Goal: Navigation & Orientation: Find specific page/section

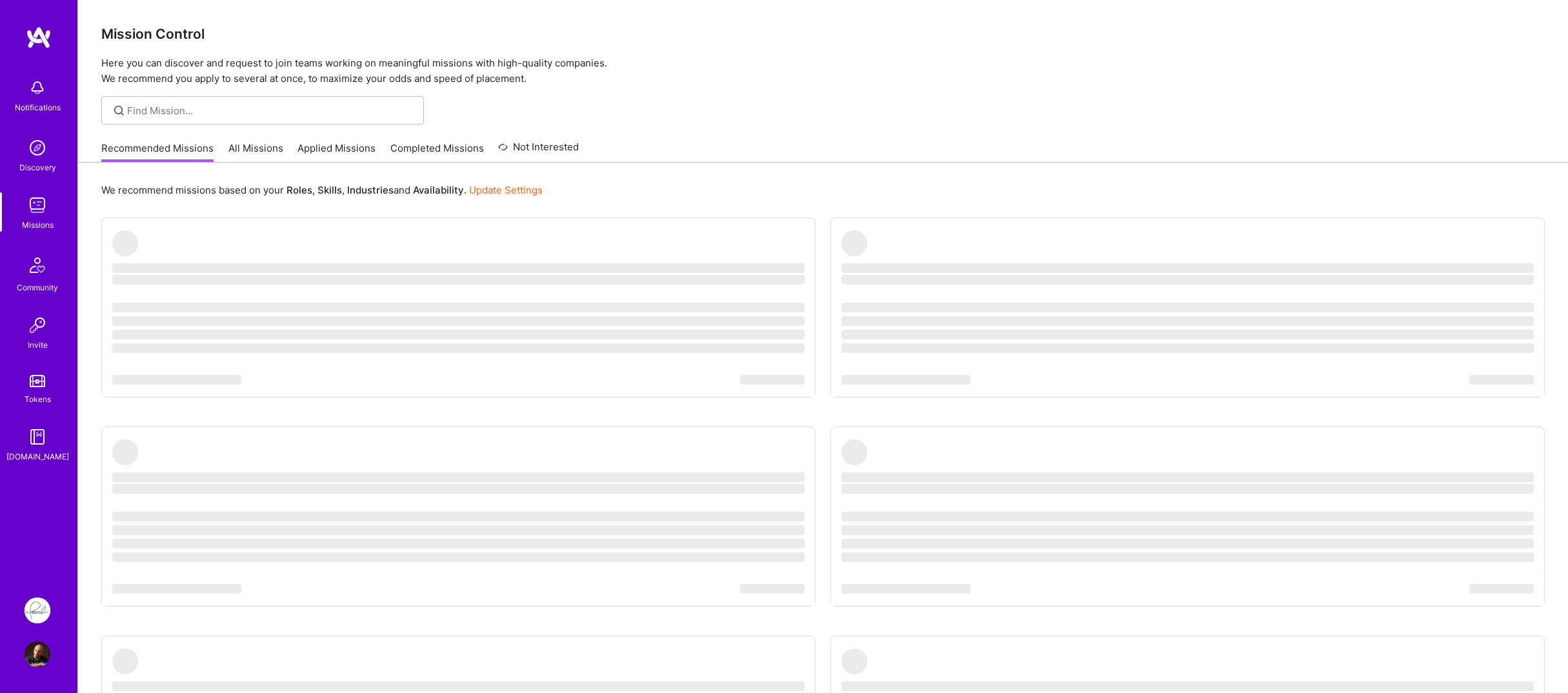
click at [46, 496] on div "Notifications Discovery Missions Community Invite Tokens A.Guide" at bounding box center [38, 302] width 78 height 554
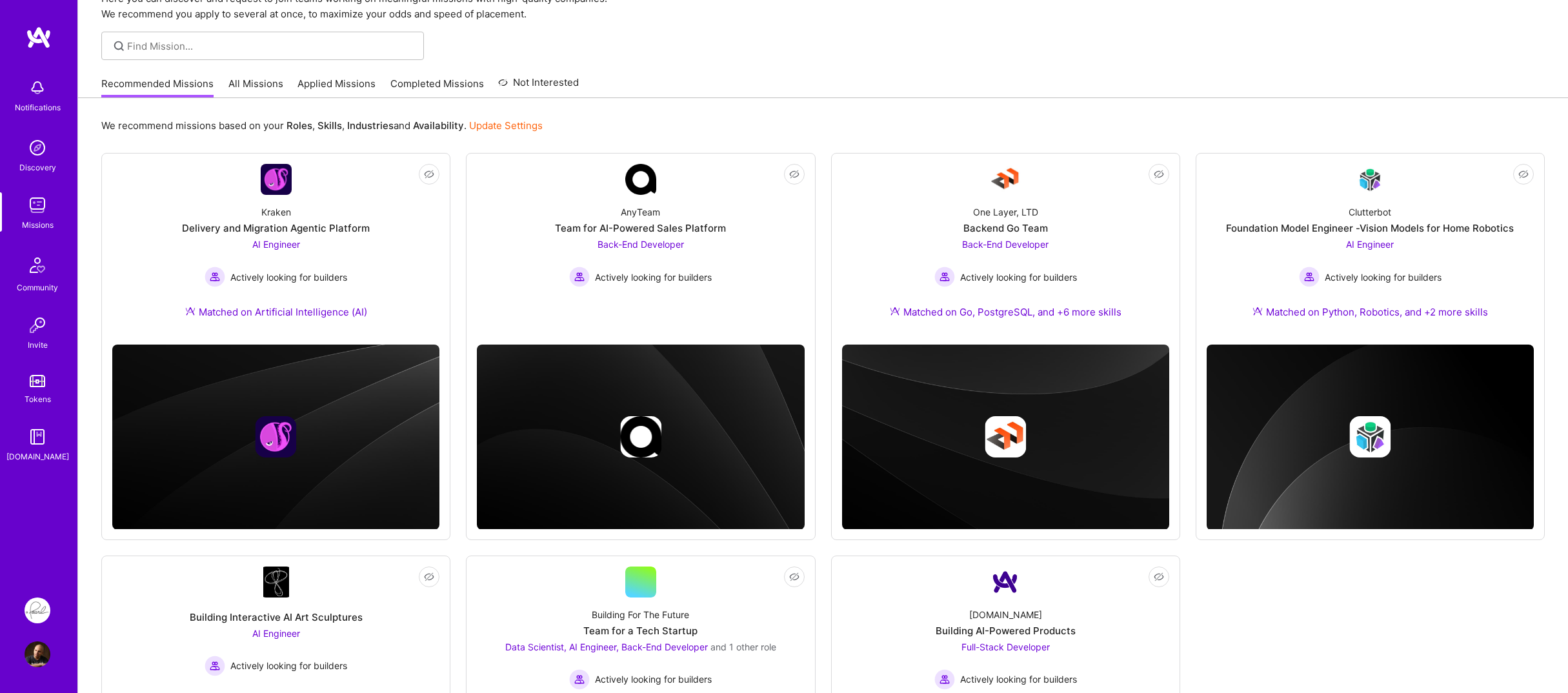
scroll to position [129, 0]
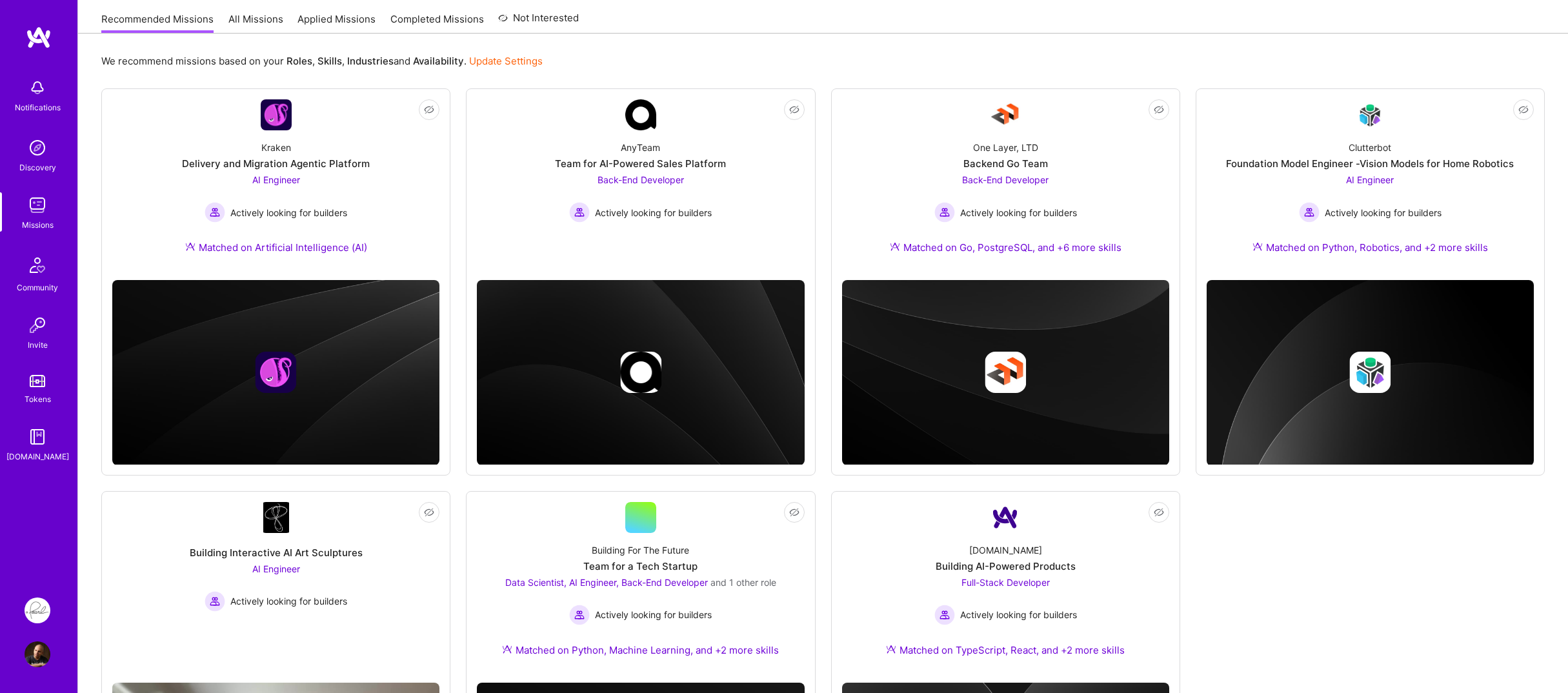
click at [83, 438] on div "We recommend missions based on your Roles , Skills , Industries and Availabilit…" at bounding box center [824, 471] width 1490 height 875
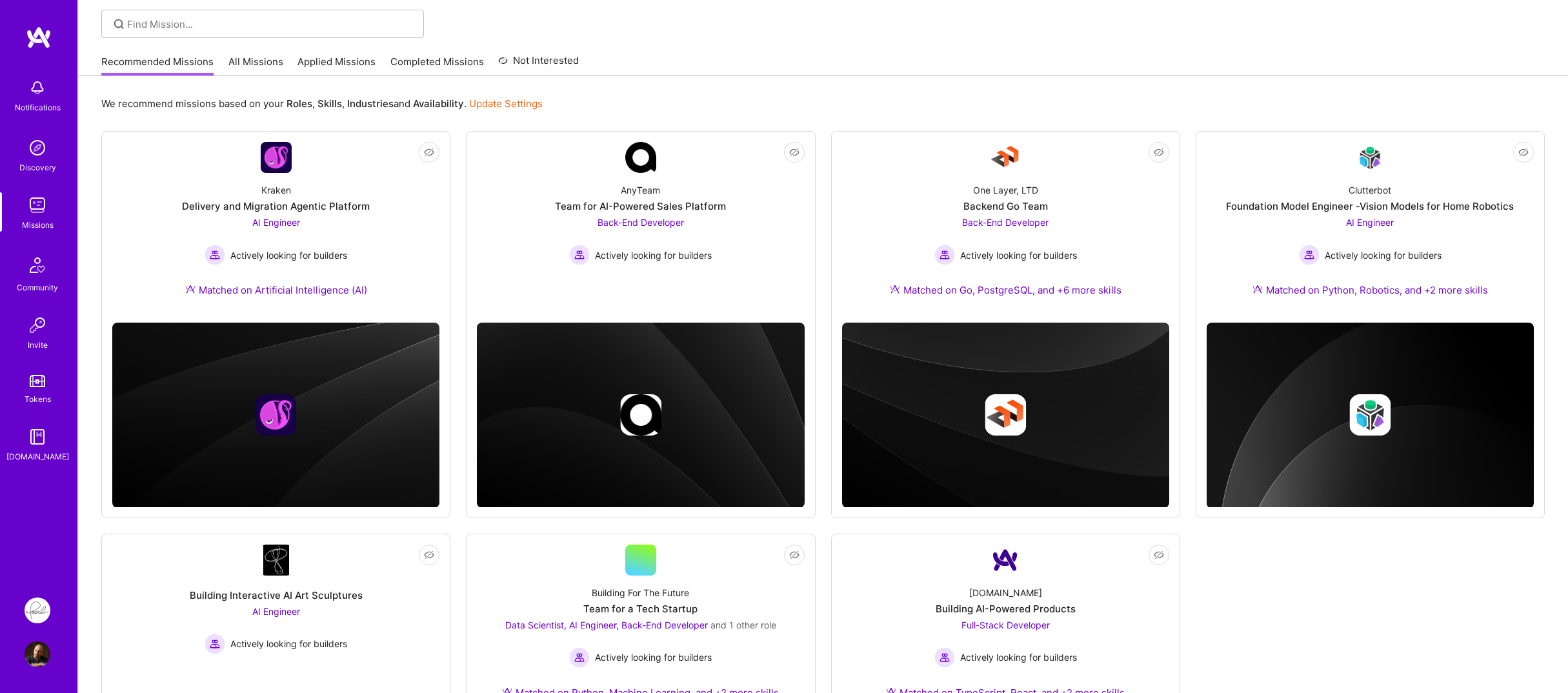
scroll to position [22, 0]
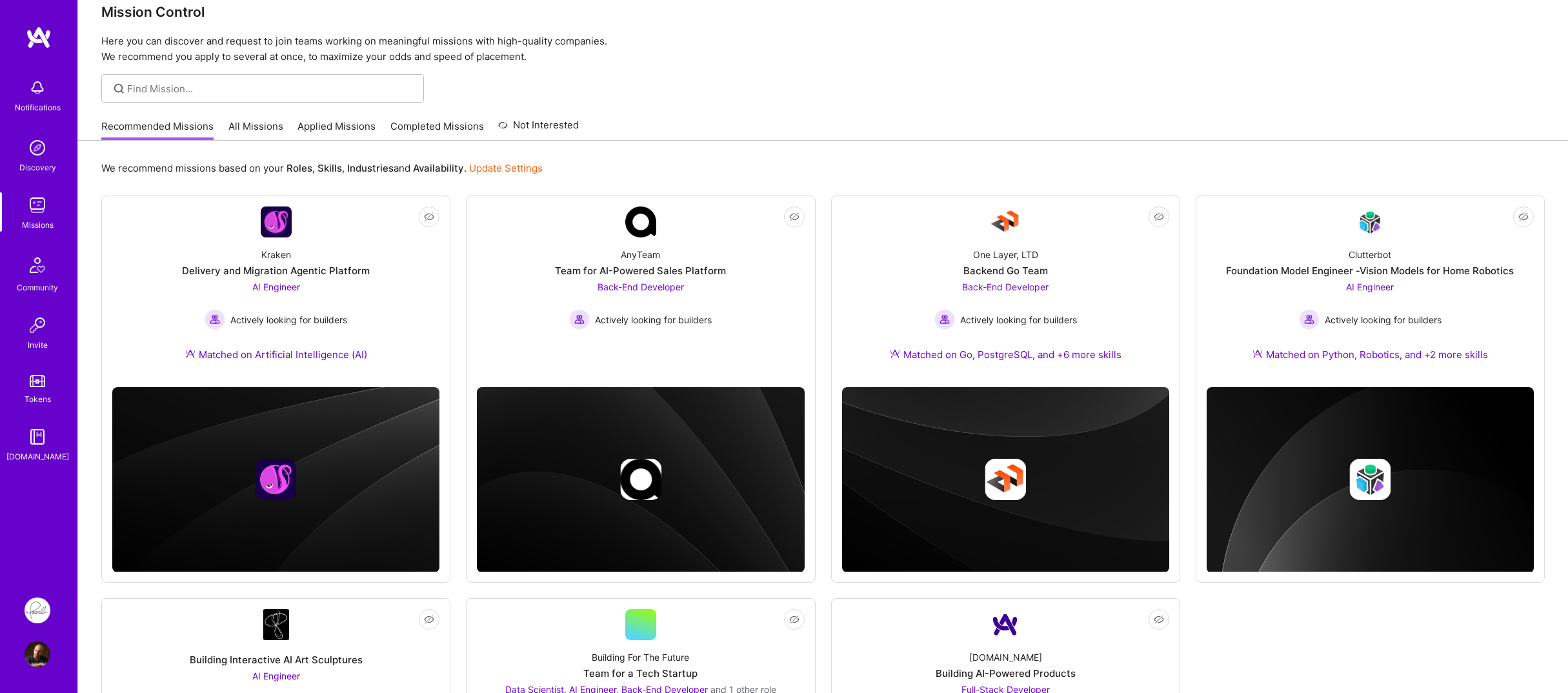
click at [40, 477] on div "Notifications Discovery Missions Community Invite Tokens A.Guide" at bounding box center [38, 302] width 78 height 554
click at [36, 661] on img at bounding box center [38, 654] width 26 height 26
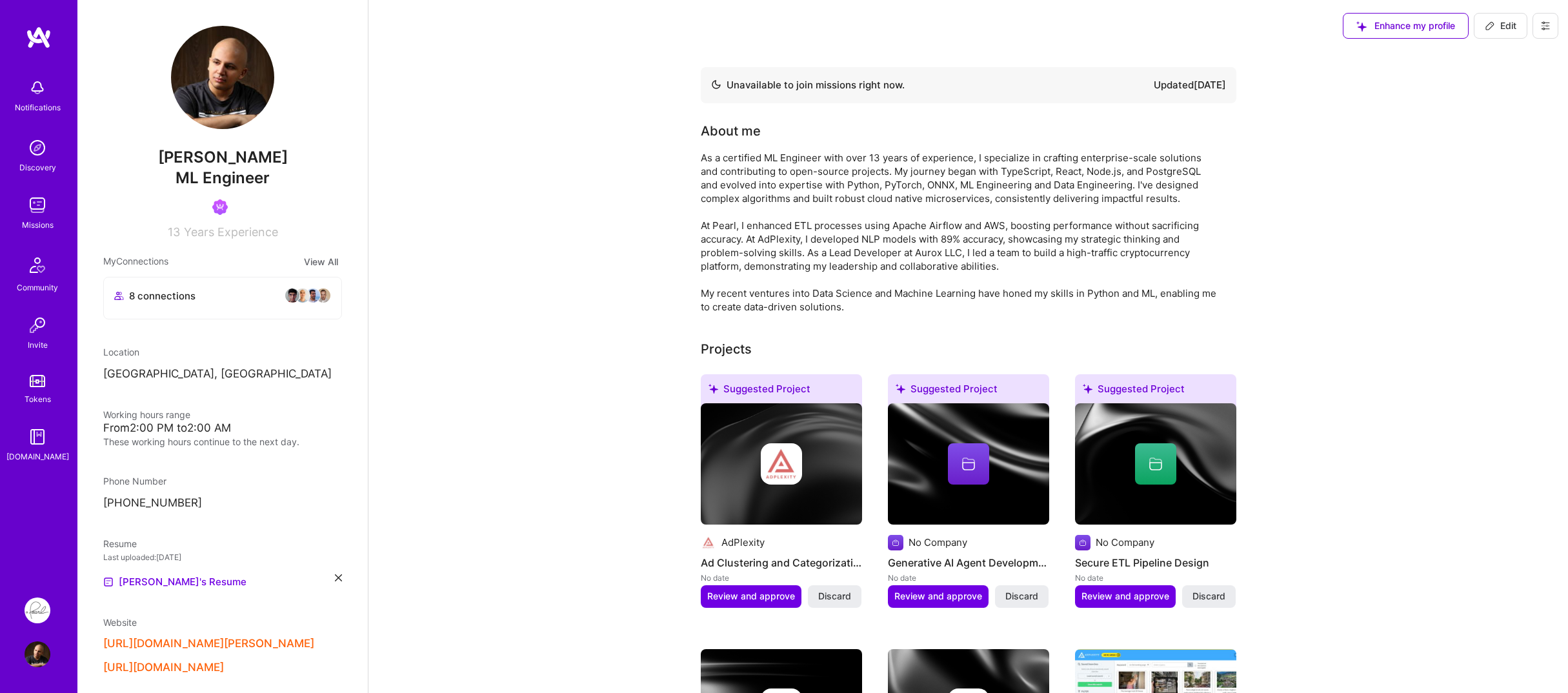
click at [24, 533] on div "Notifications Discovery Missions Community Invite Tokens A.Guide" at bounding box center [38, 302] width 78 height 554
click at [38, 105] on div "Notifications" at bounding box center [38, 108] width 46 height 14
click at [41, 154] on img at bounding box center [38, 148] width 26 height 26
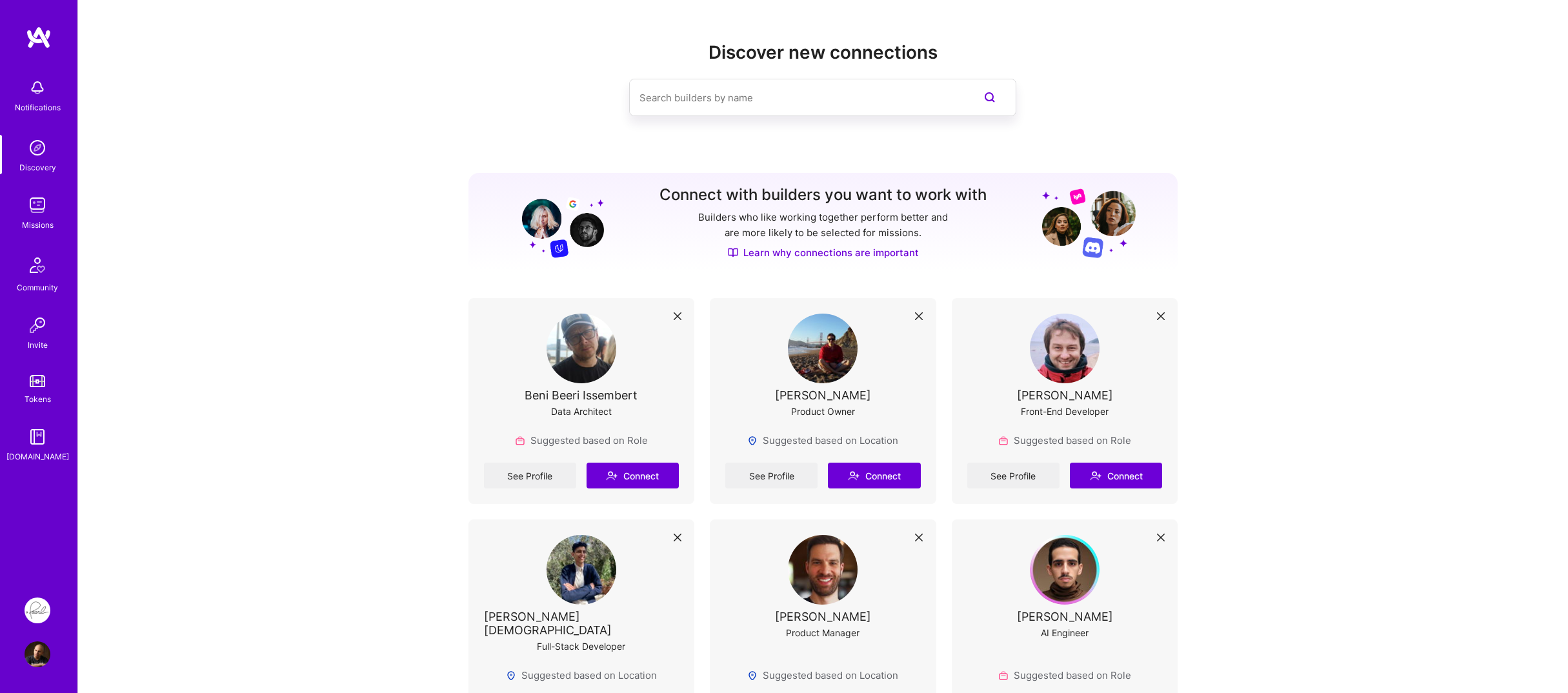
click at [27, 209] on img at bounding box center [38, 205] width 26 height 26
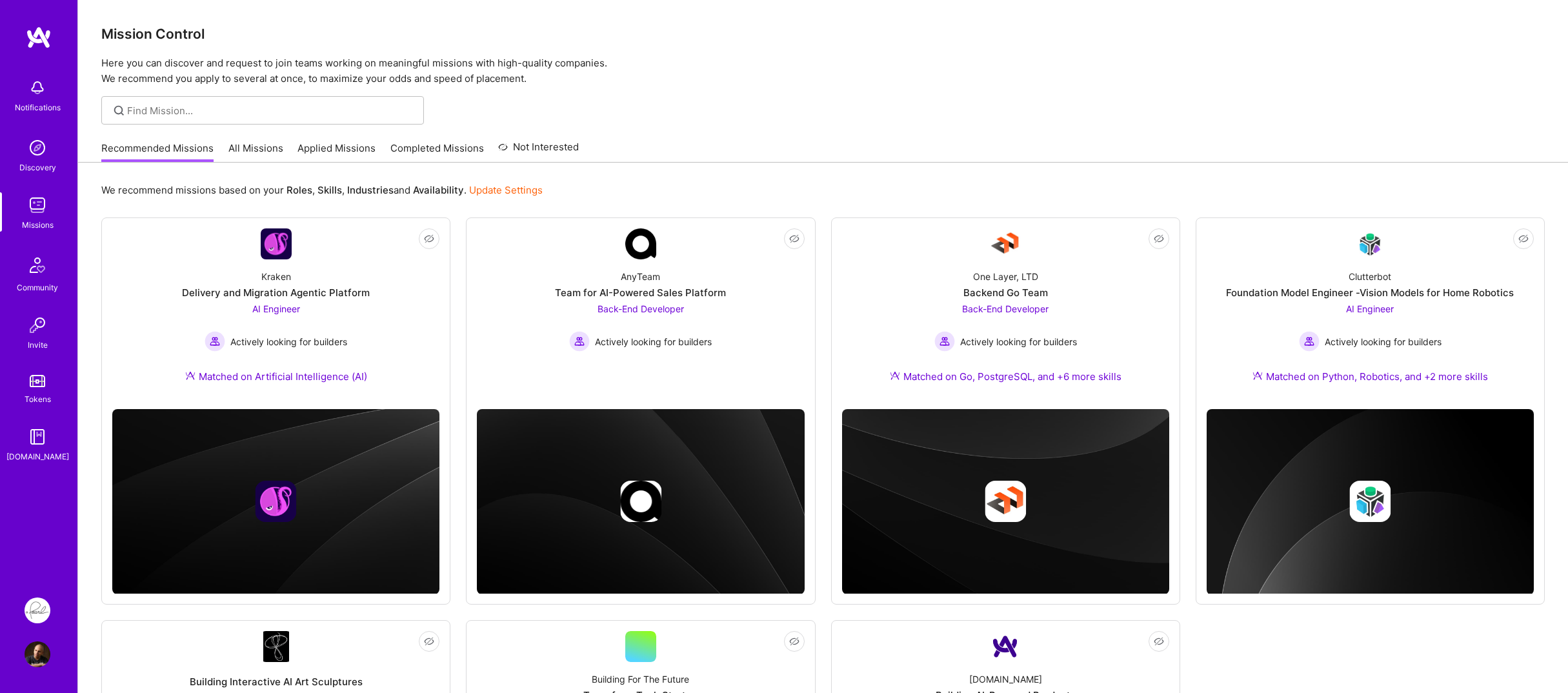
click at [27, 209] on img at bounding box center [38, 205] width 26 height 26
